Goal: Navigation & Orientation: Find specific page/section

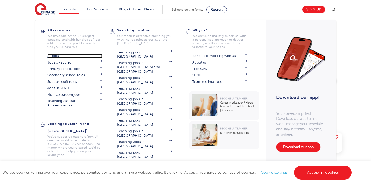
click at [59, 55] on link "All jobs" at bounding box center [74, 56] width 55 height 4
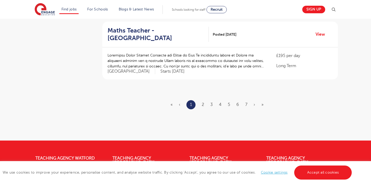
scroll to position [645, 0]
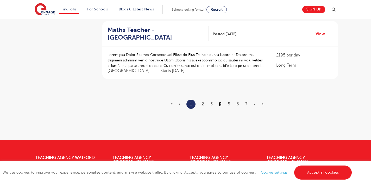
click at [221, 102] on link "4" at bounding box center [220, 104] width 3 height 5
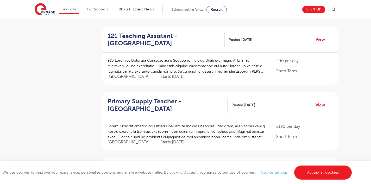
scroll to position [438, 0]
